Goal: Transaction & Acquisition: Purchase product/service

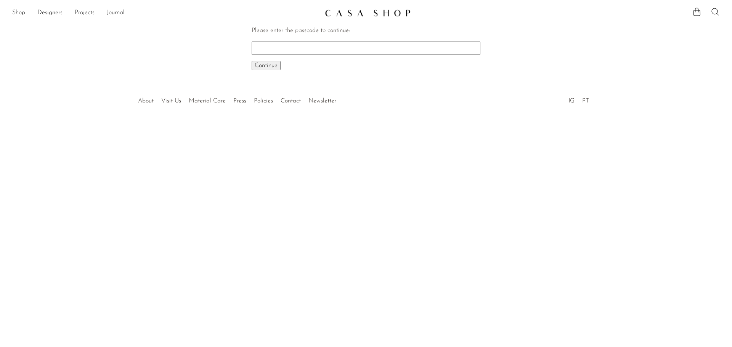
paste input "EARLY"
type input "EARLY"
click at [270, 64] on span "Continue" at bounding box center [266, 66] width 23 height 6
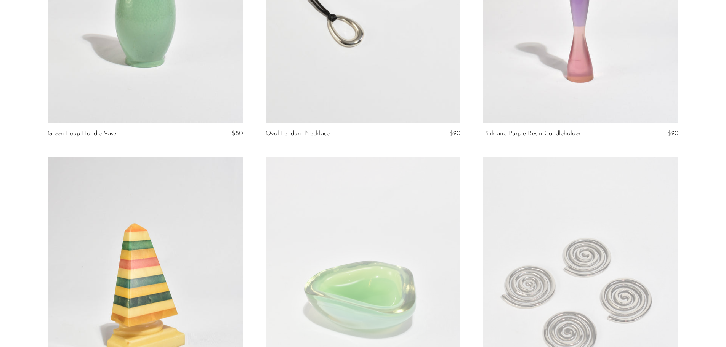
scroll to position [622, 0]
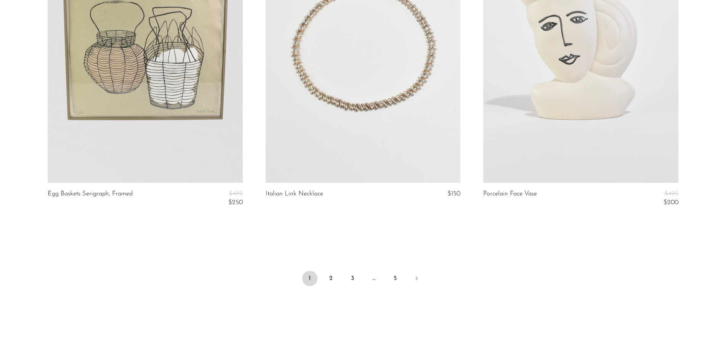
scroll to position [3632, 0]
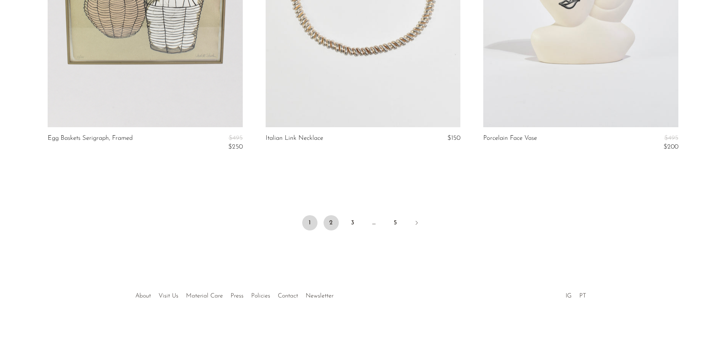
click at [334, 222] on link "2" at bounding box center [331, 222] width 15 height 15
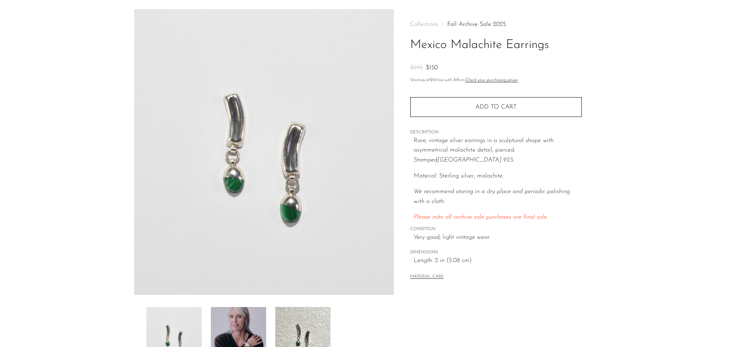
scroll to position [76, 0]
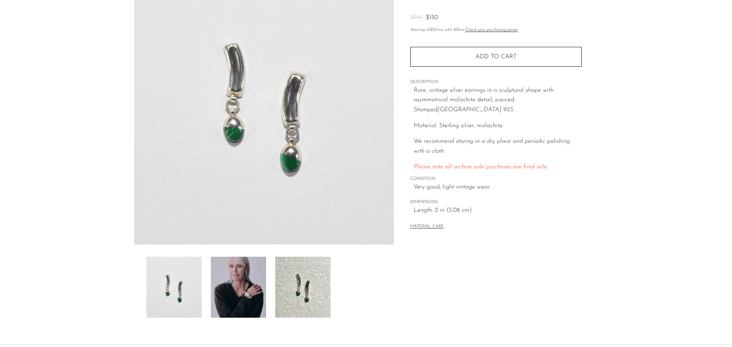
click at [240, 278] on img at bounding box center [238, 287] width 55 height 61
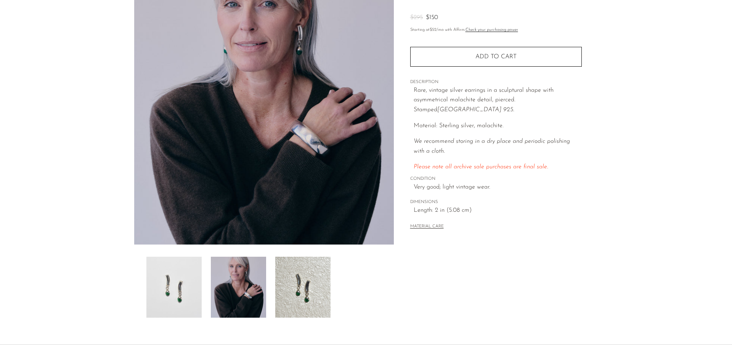
click at [182, 280] on img at bounding box center [173, 287] width 55 height 61
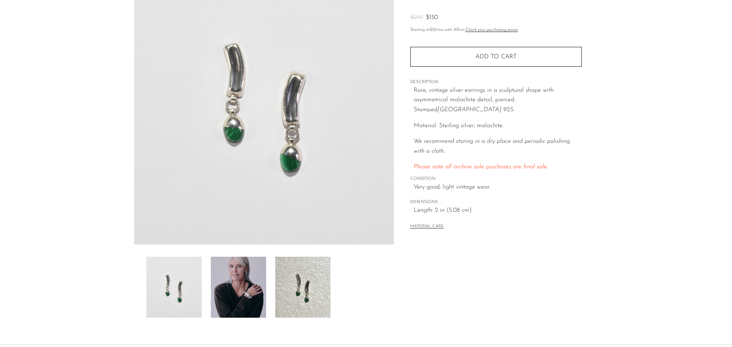
click at [294, 273] on img at bounding box center [302, 287] width 55 height 61
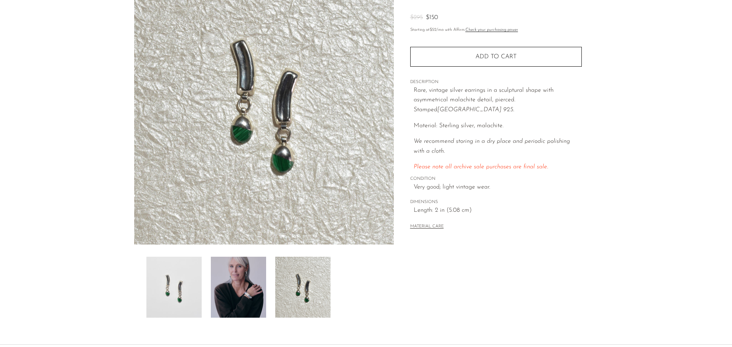
click at [255, 273] on img at bounding box center [238, 287] width 55 height 61
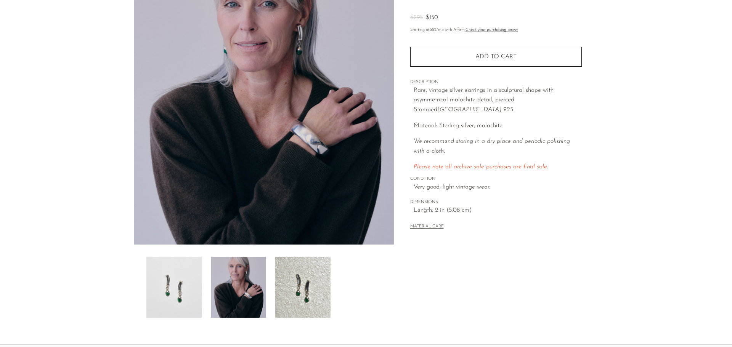
scroll to position [38, 0]
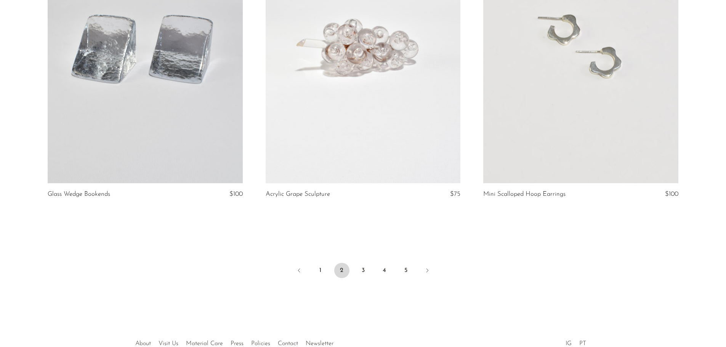
scroll to position [3608, 0]
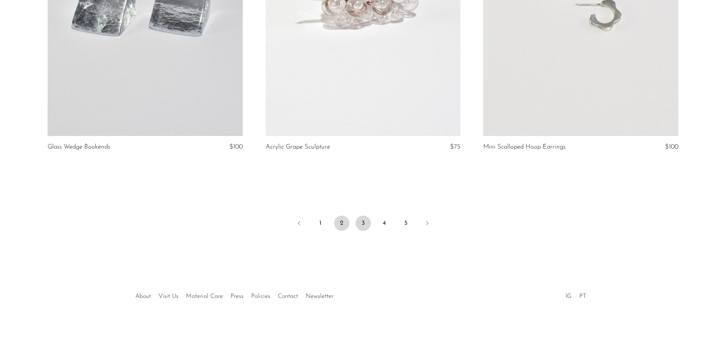
click at [359, 229] on link "3" at bounding box center [363, 223] width 15 height 15
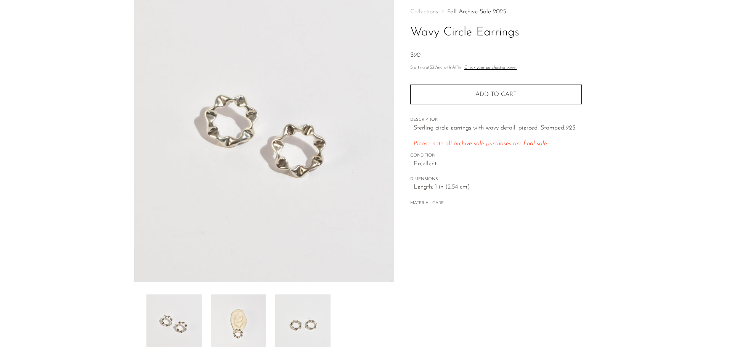
scroll to position [114, 0]
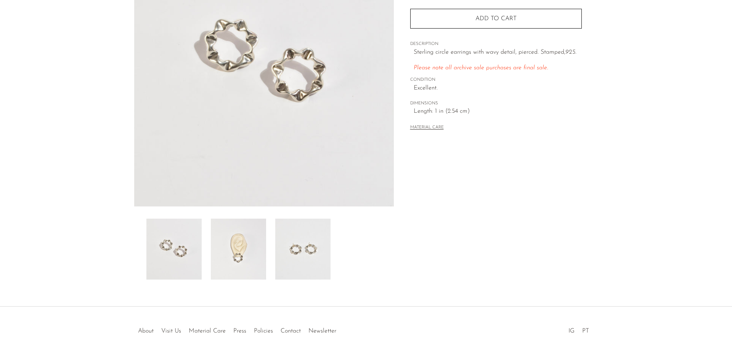
click at [238, 243] on img at bounding box center [238, 249] width 55 height 61
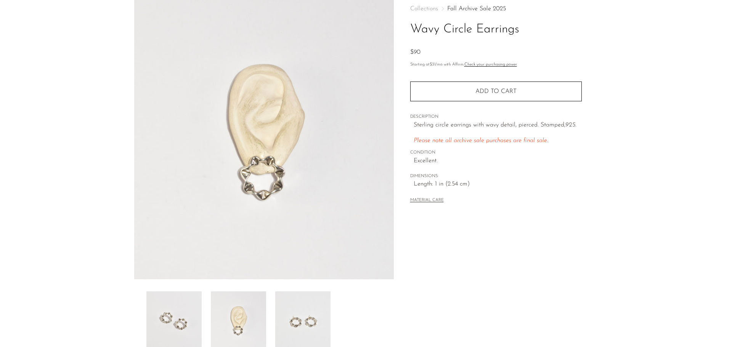
scroll to position [0, 0]
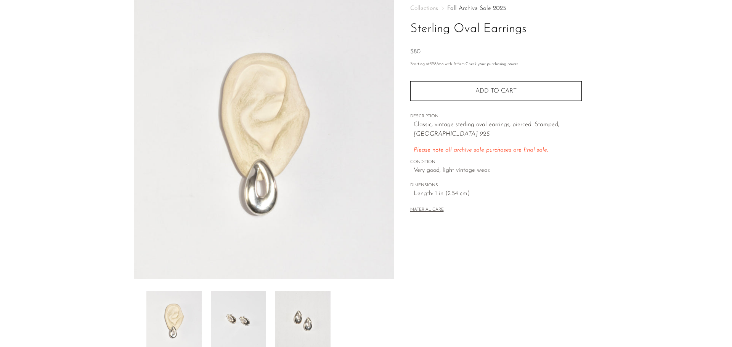
scroll to position [76, 0]
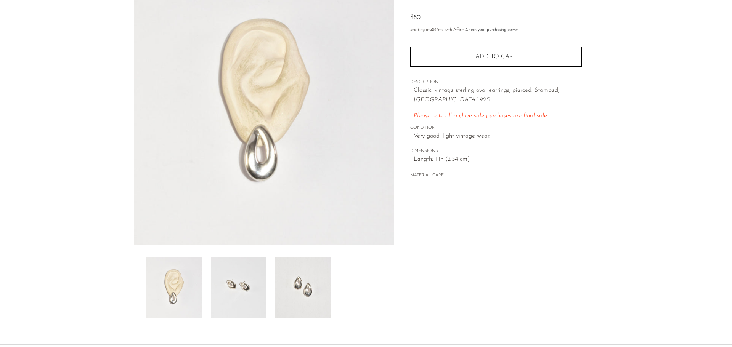
click at [236, 292] on img at bounding box center [238, 287] width 55 height 61
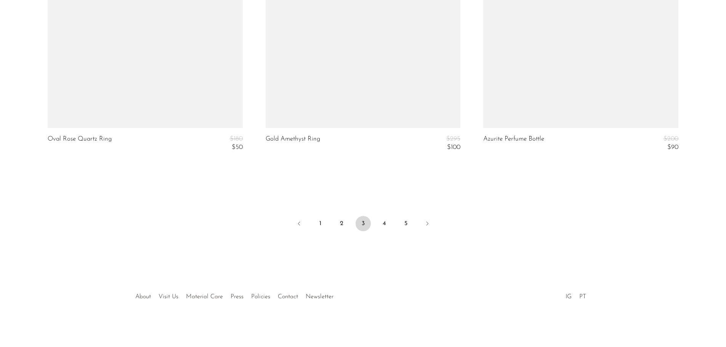
scroll to position [3675, 0]
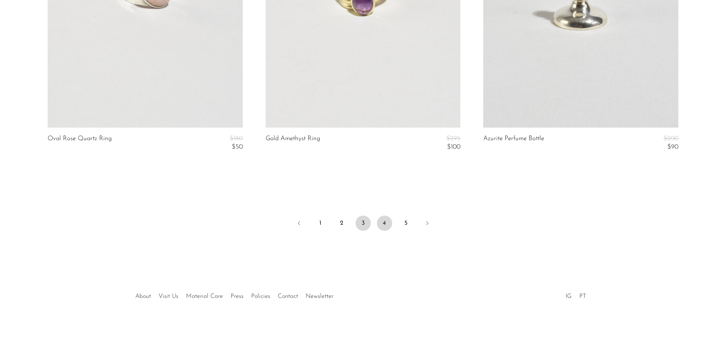
click at [382, 226] on link "4" at bounding box center [384, 223] width 15 height 15
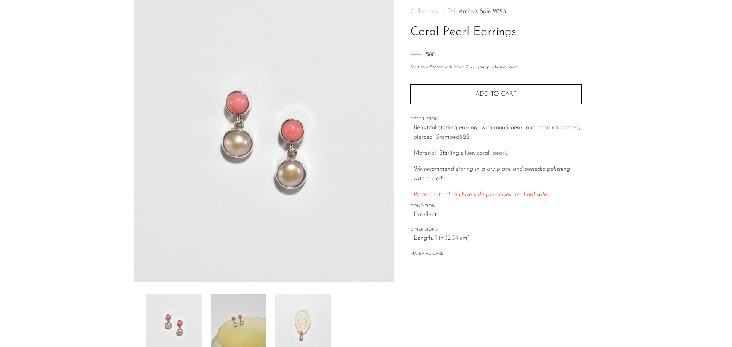
scroll to position [114, 0]
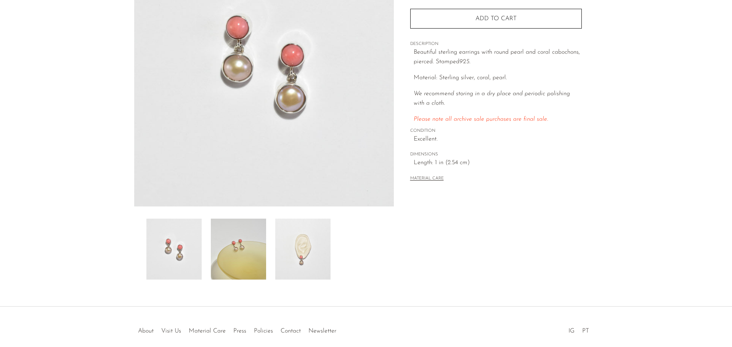
click at [246, 263] on img at bounding box center [238, 249] width 55 height 61
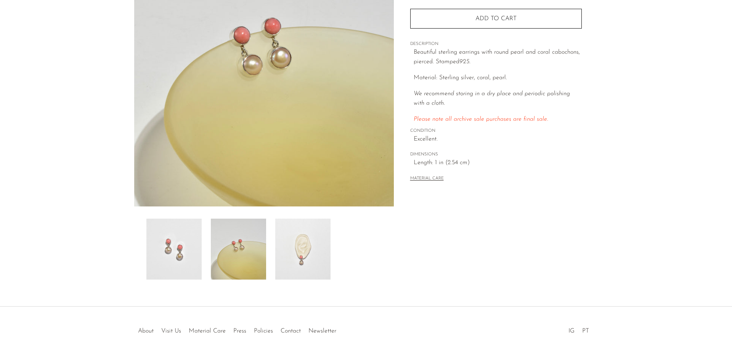
click at [299, 241] on img at bounding box center [302, 249] width 55 height 61
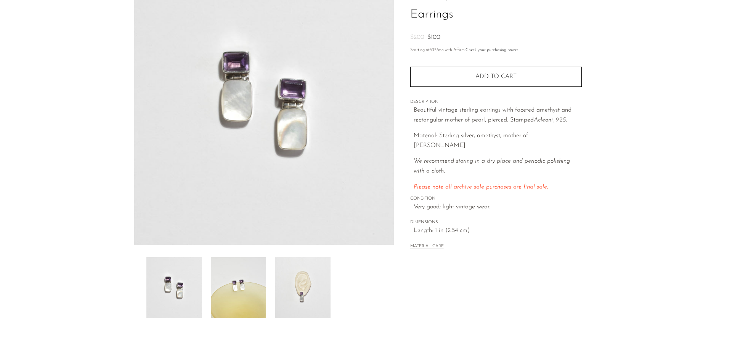
scroll to position [76, 0]
click at [246, 303] on img at bounding box center [238, 287] width 55 height 61
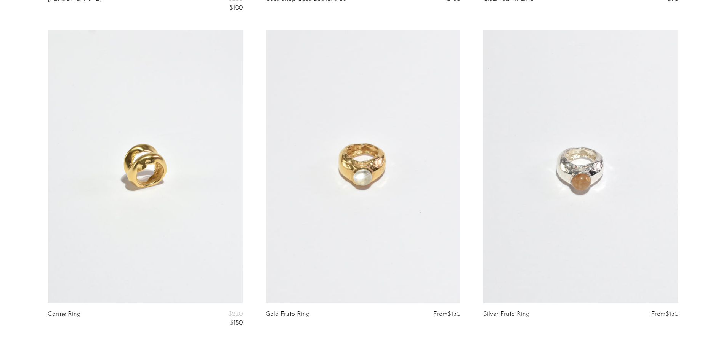
scroll to position [3684, 0]
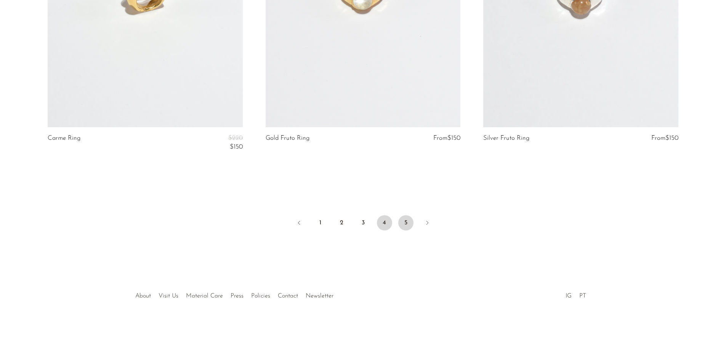
click at [403, 224] on link "5" at bounding box center [405, 222] width 15 height 15
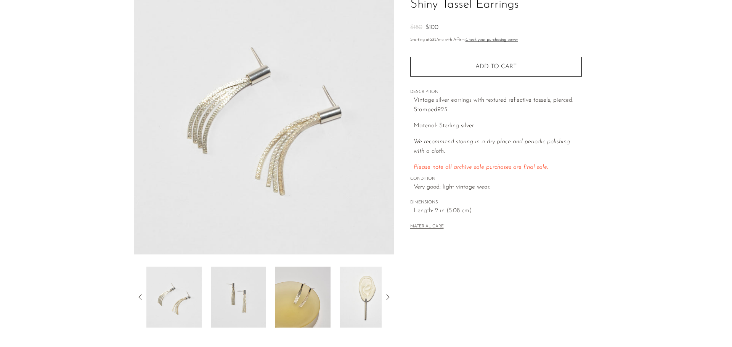
scroll to position [149, 0]
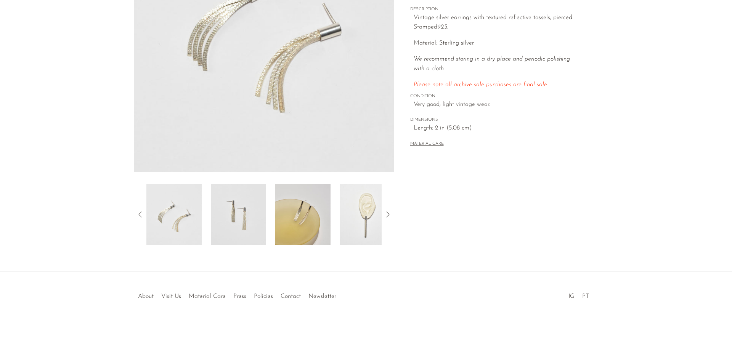
click at [247, 223] on img at bounding box center [238, 214] width 55 height 61
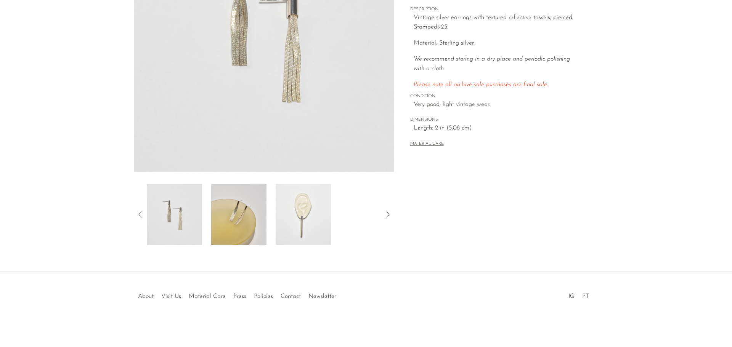
click at [251, 206] on img at bounding box center [238, 214] width 55 height 61
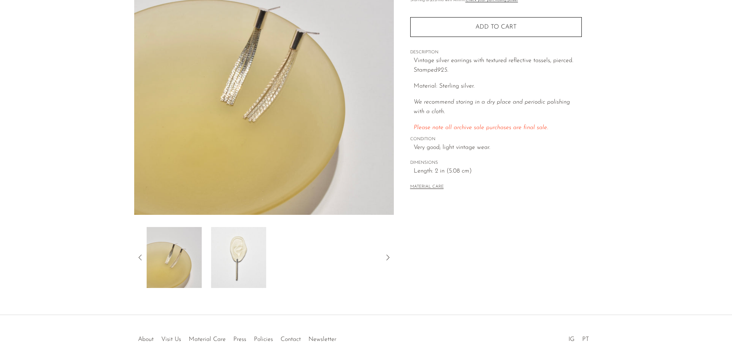
scroll to position [73, 0]
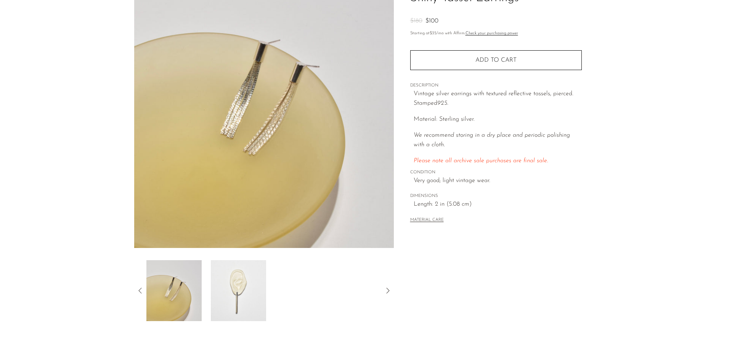
click at [231, 278] on img at bounding box center [238, 290] width 55 height 61
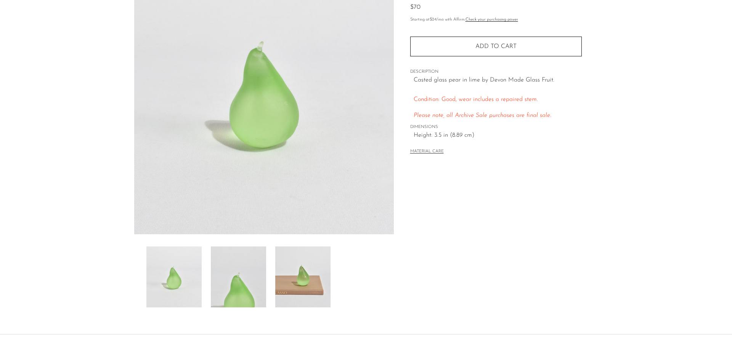
scroll to position [114, 0]
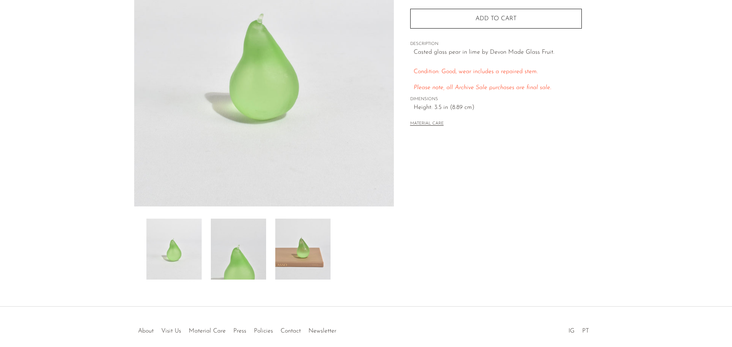
click at [315, 247] on img at bounding box center [302, 249] width 55 height 61
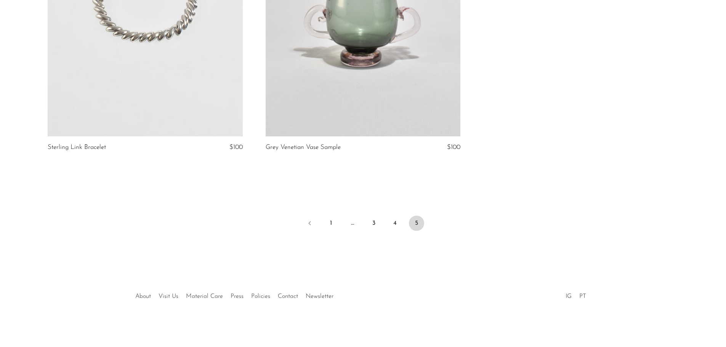
scroll to position [3334, 0]
click at [331, 223] on link "1" at bounding box center [331, 222] width 15 height 15
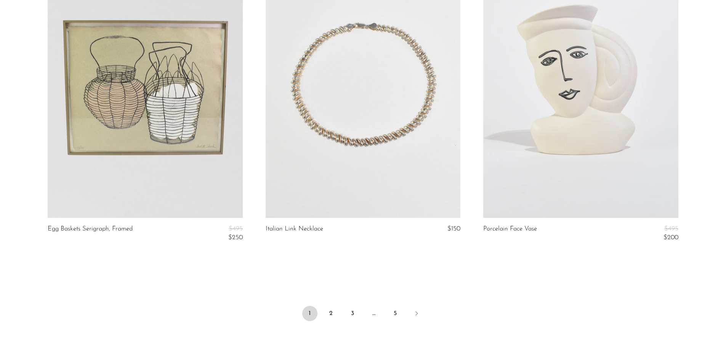
scroll to position [3632, 0]
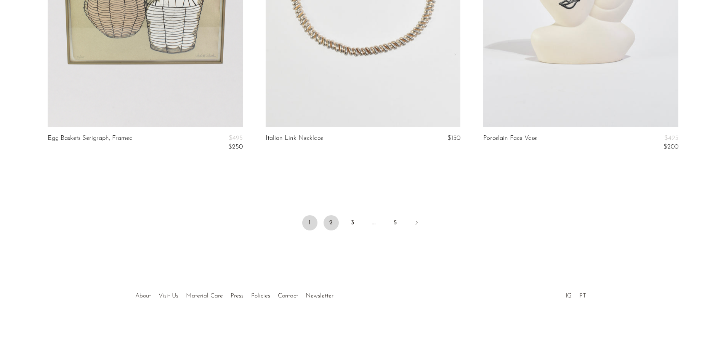
click at [338, 223] on link "2" at bounding box center [331, 222] width 15 height 15
